Goal: Task Accomplishment & Management: Use online tool/utility

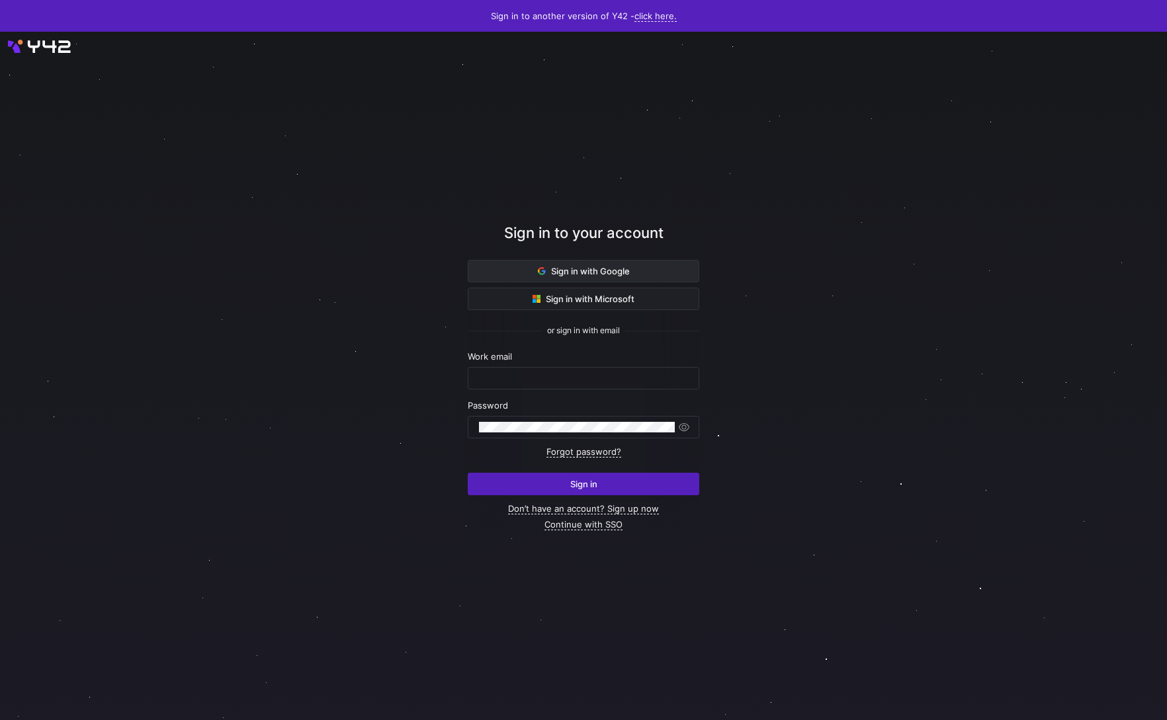
click at [634, 277] on span at bounding box center [583, 271] width 230 height 21
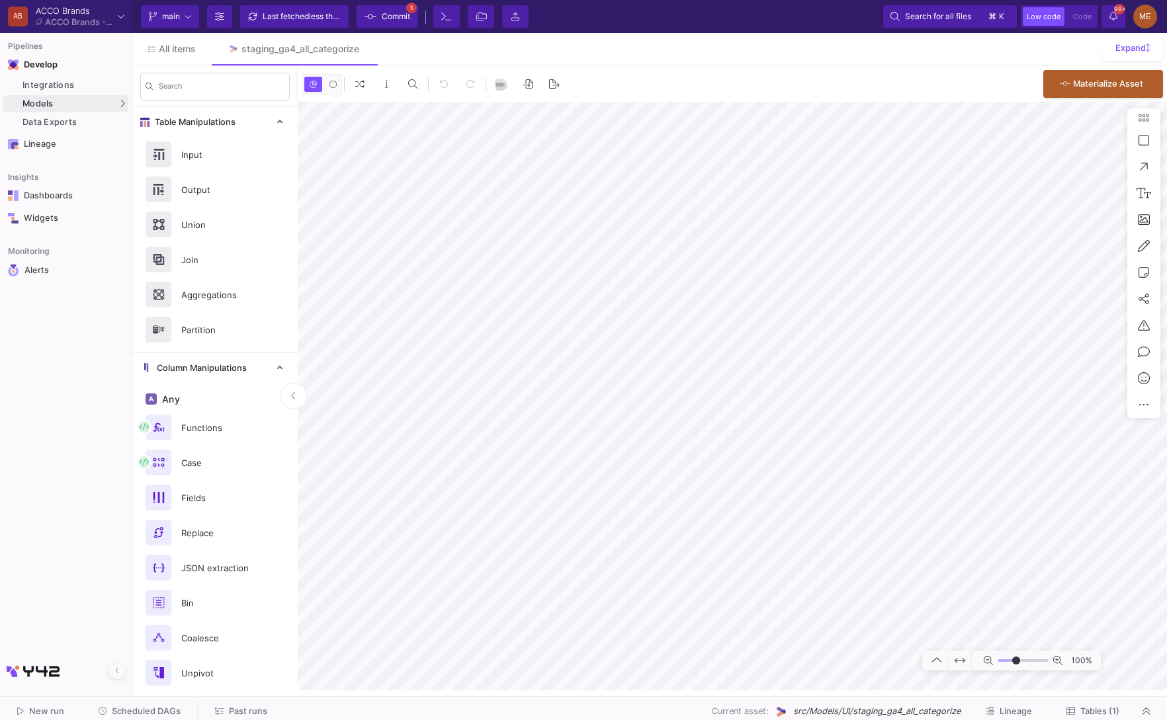
type input "-31"
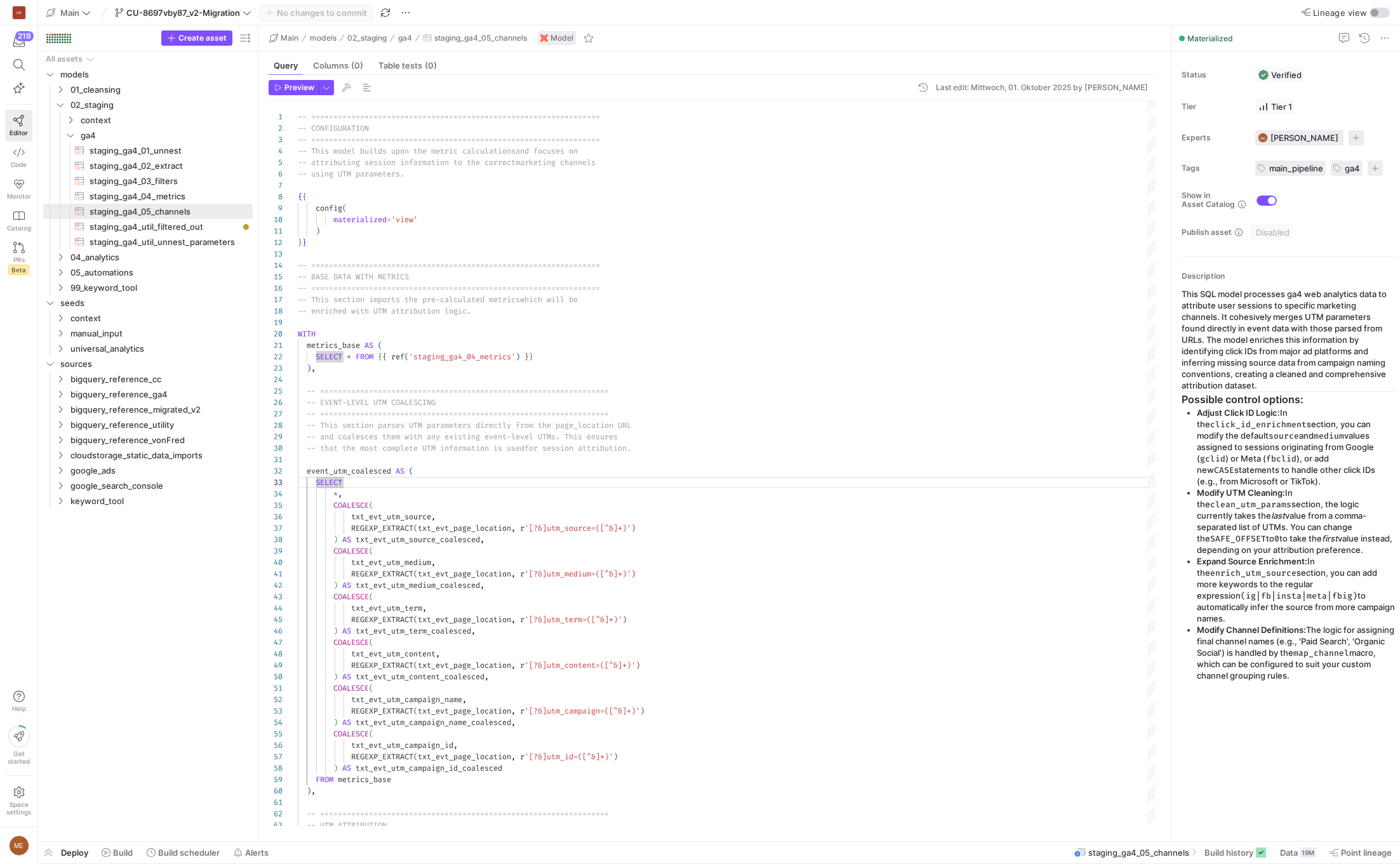
scroll to position [23, 45]
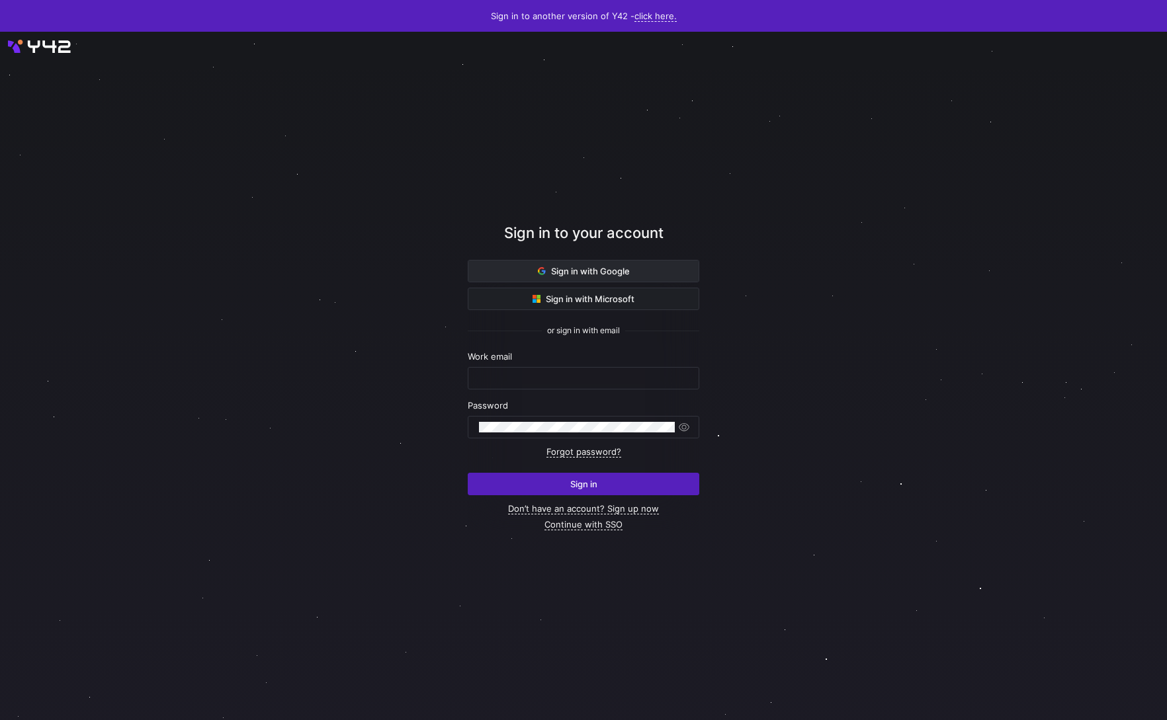
click at [596, 273] on span "Sign in with Google" at bounding box center [584, 271] width 92 height 11
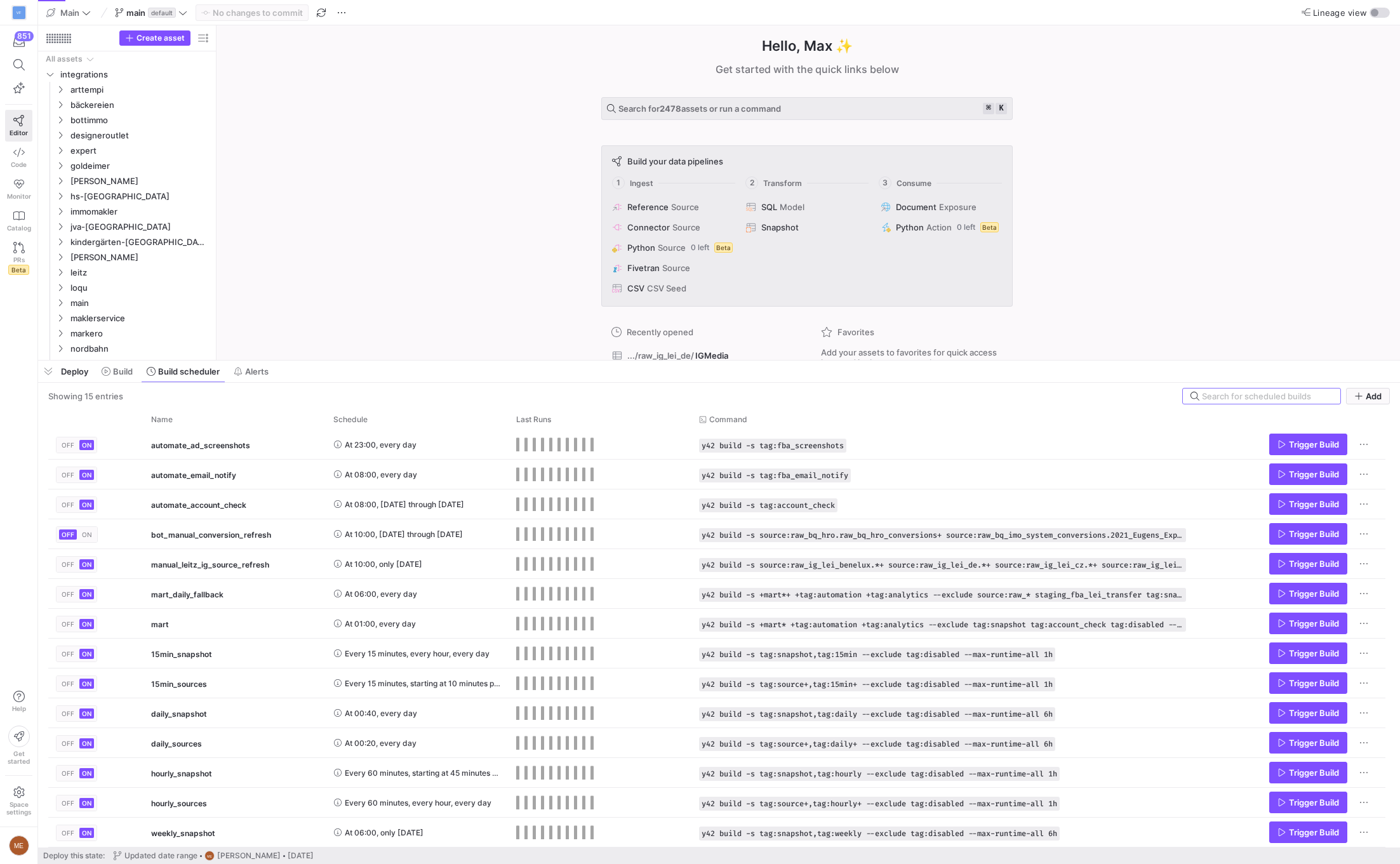
drag, startPoint x: 396, startPoint y: 631, endPoint x: 398, endPoint y: 359, distance: 272.0
click at [398, 359] on div at bounding box center [719, 360] width 1362 height 5
click at [87, 373] on span "Deploy" at bounding box center [75, 372] width 27 height 11
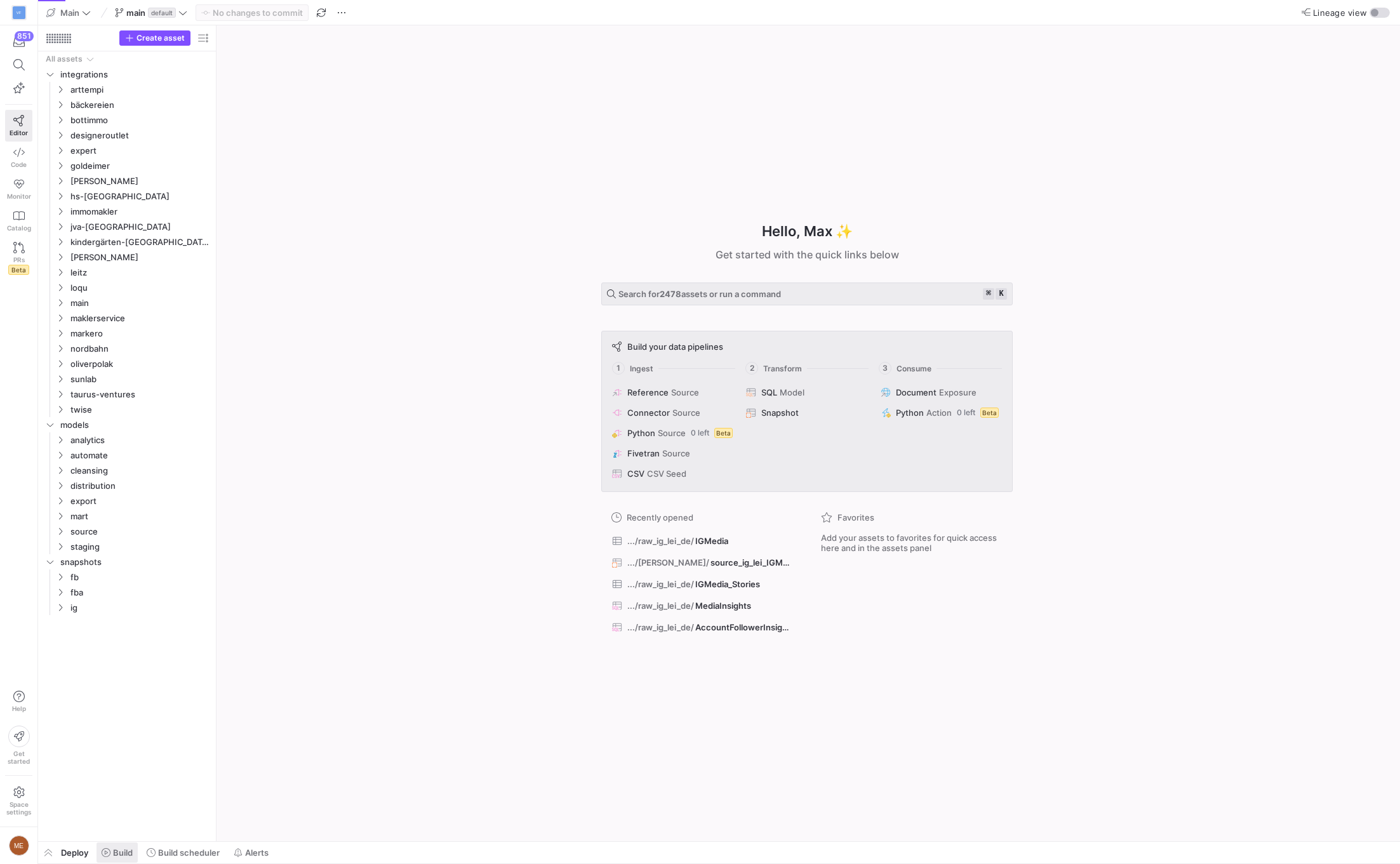
click at [123, 853] on span "Build" at bounding box center [123, 852] width 20 height 11
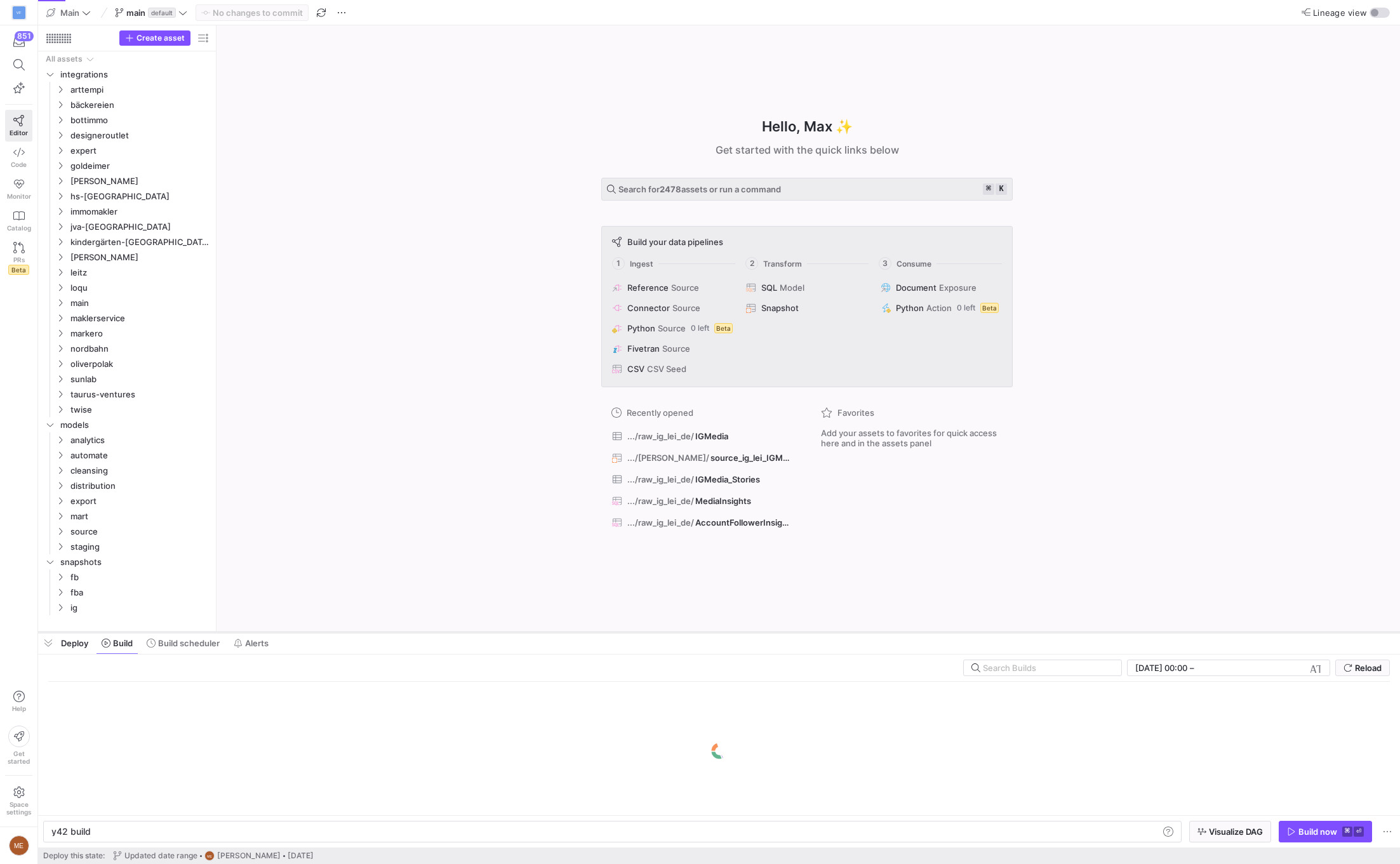
scroll to position [0, 38]
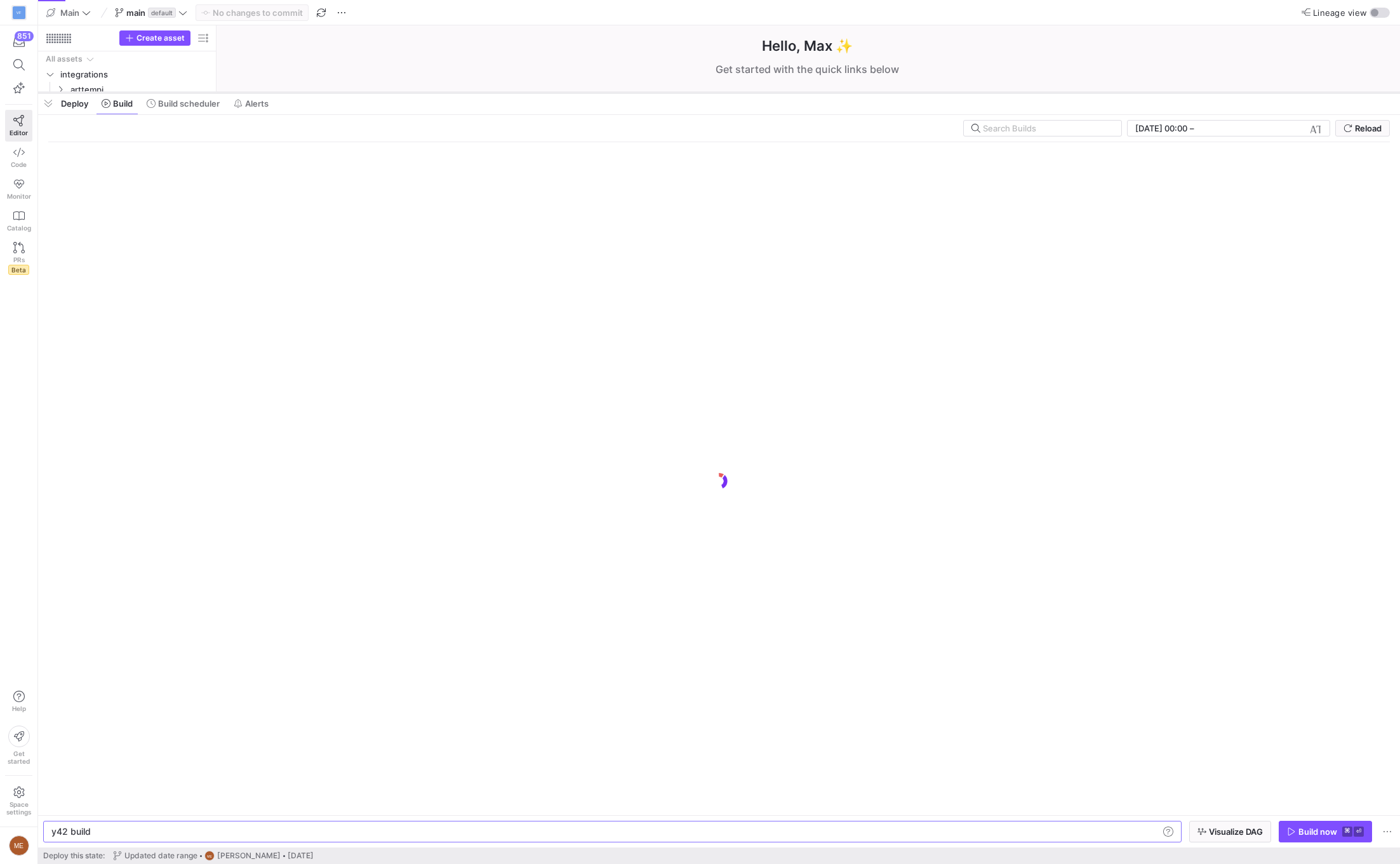
drag, startPoint x: 373, startPoint y: 633, endPoint x: 446, endPoint y: 92, distance: 545.9
click at [446, 92] on div at bounding box center [719, 92] width 1362 height 5
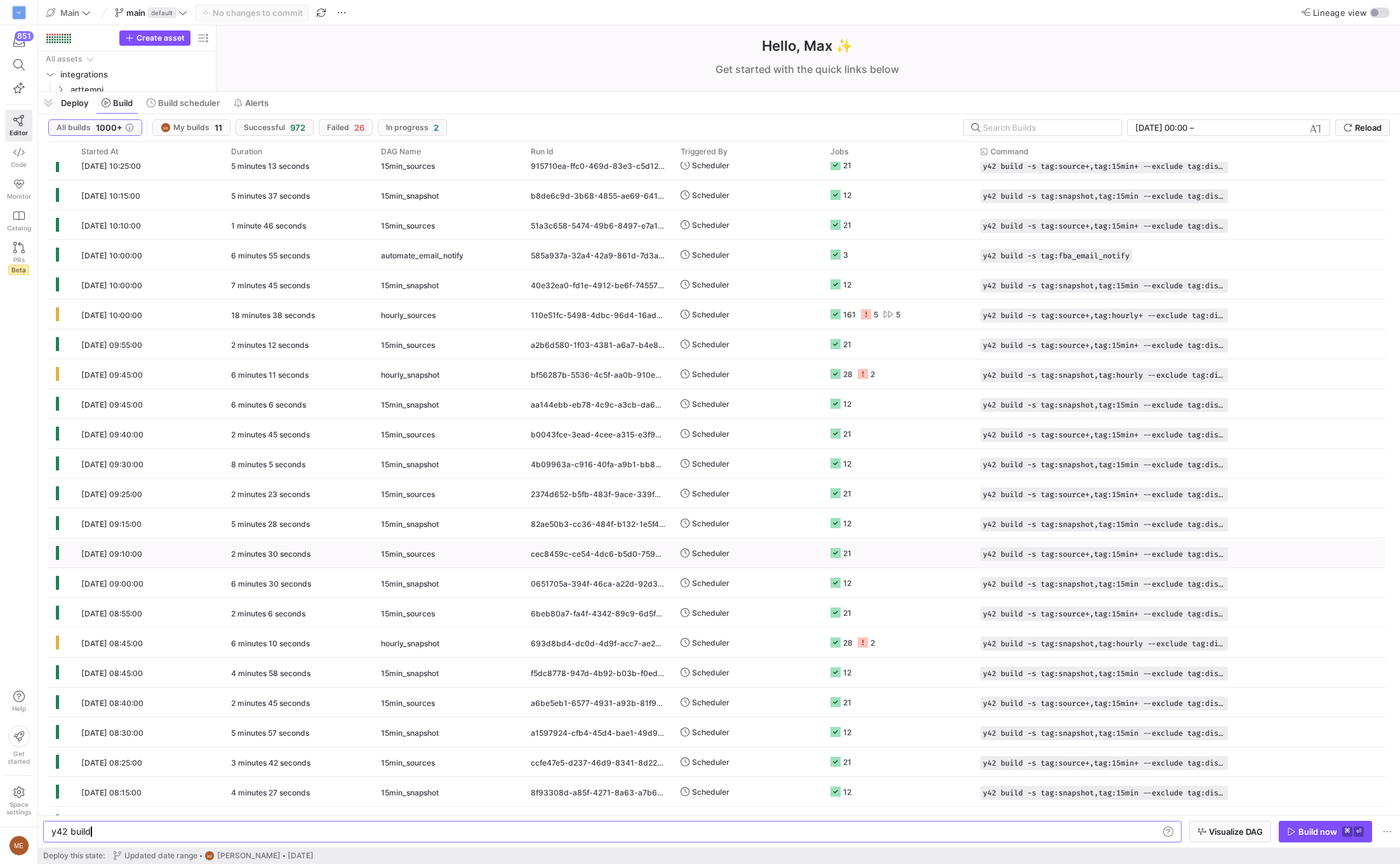
scroll to position [2264, 0]
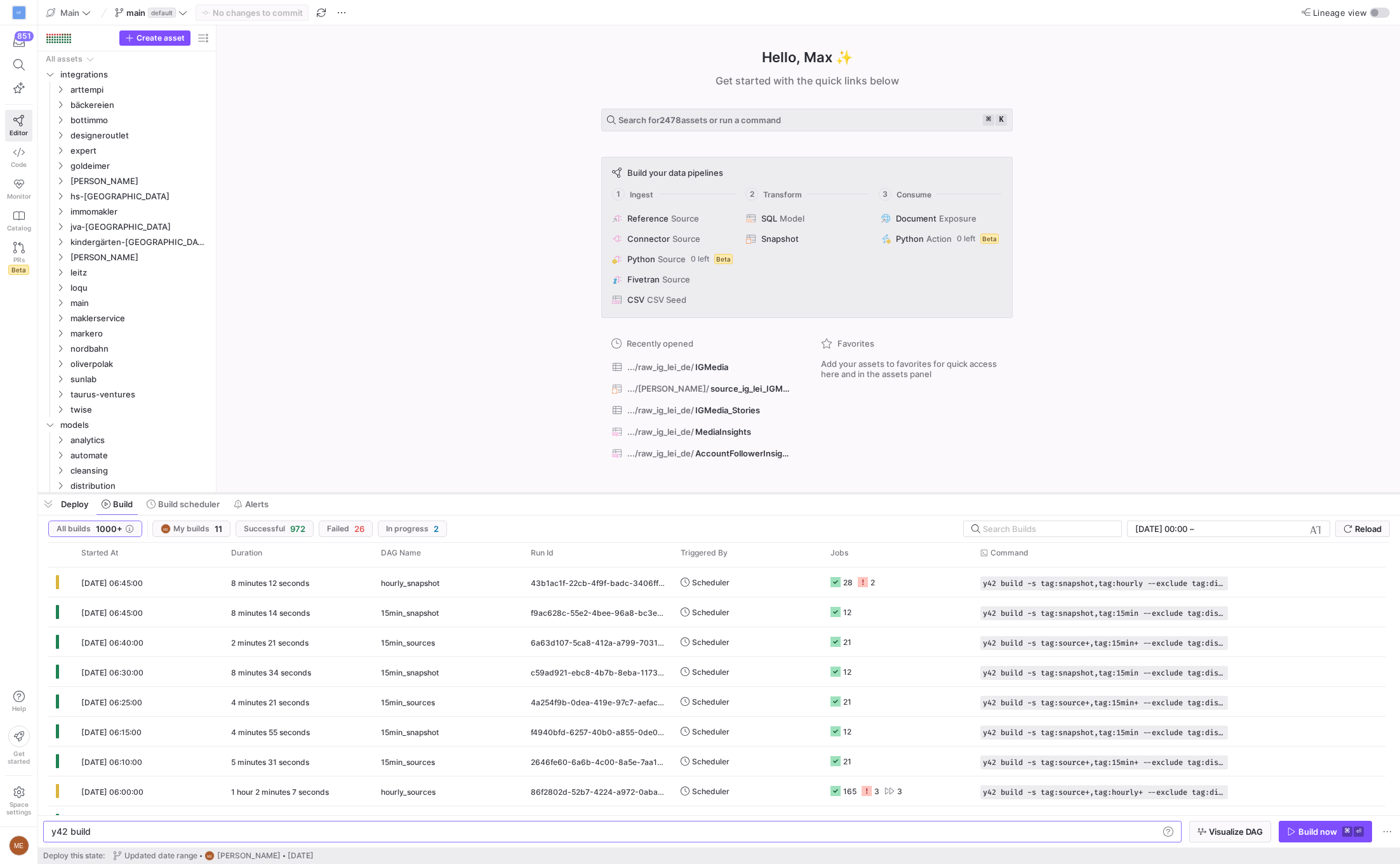
drag, startPoint x: 726, startPoint y: 91, endPoint x: 766, endPoint y: 492, distance: 403.0
click at [766, 492] on div at bounding box center [719, 492] width 1362 height 5
